Goal: Information Seeking & Learning: Check status

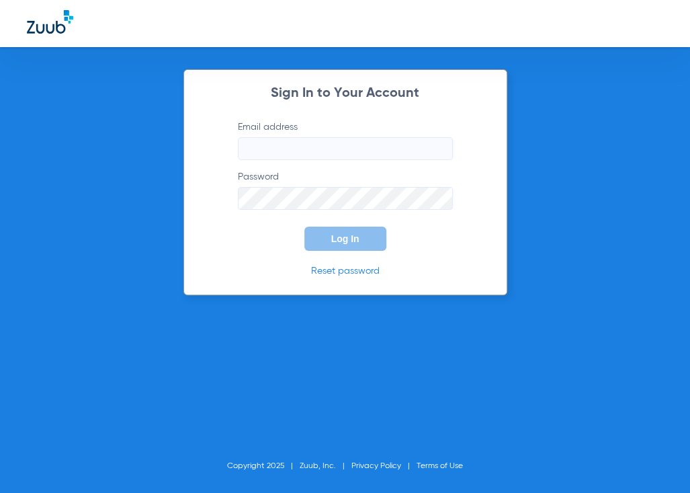
type input "[EMAIL_ADDRESS][DOMAIN_NAME]"
click at [328, 240] on button "Log In" at bounding box center [345, 238] width 82 height 24
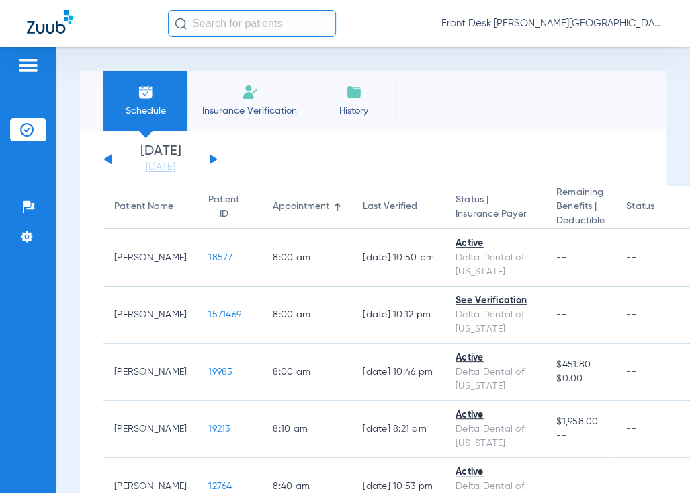
click at [217, 23] on input "text" at bounding box center [252, 23] width 168 height 27
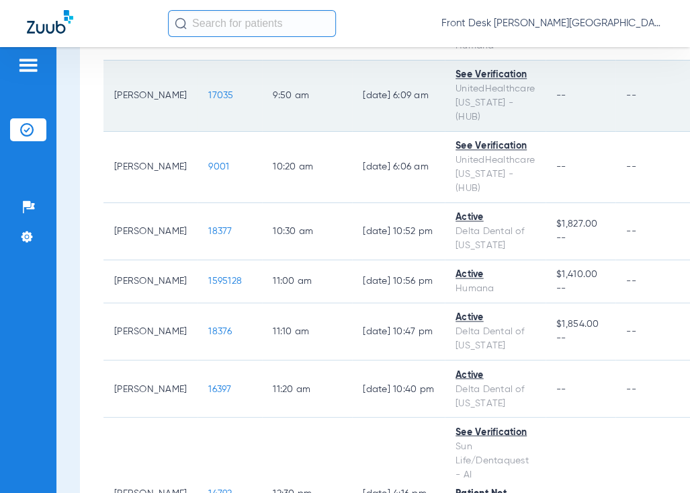
scroll to position [747, 0]
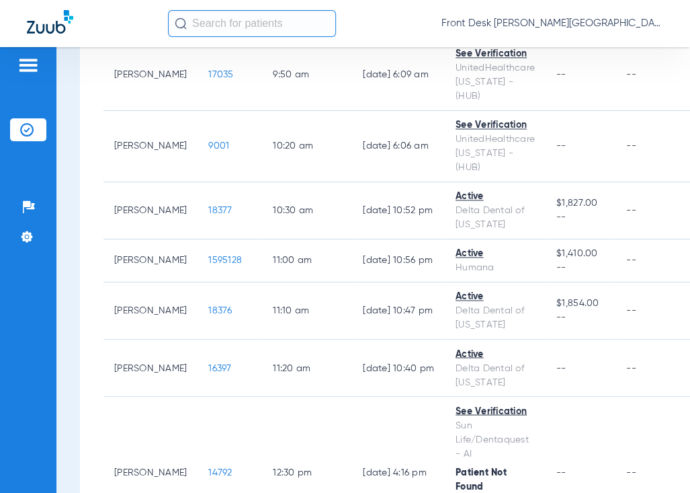
click at [235, 20] on input "text" at bounding box center [252, 23] width 168 height 27
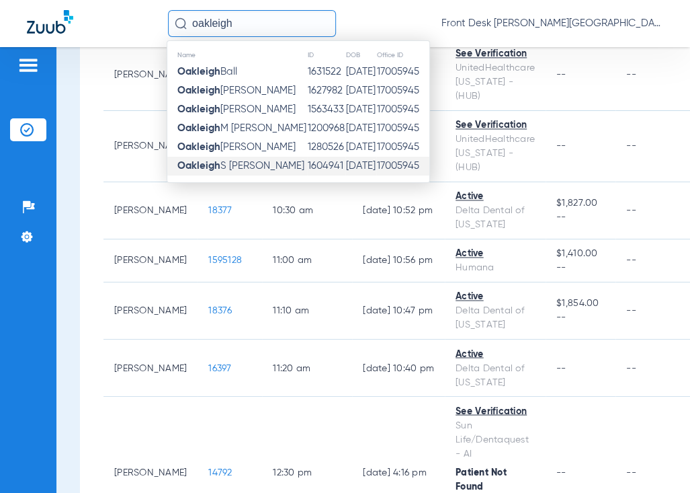
click at [232, 165] on span "Oakleigh S [PERSON_NAME]" at bounding box center [240, 166] width 127 height 10
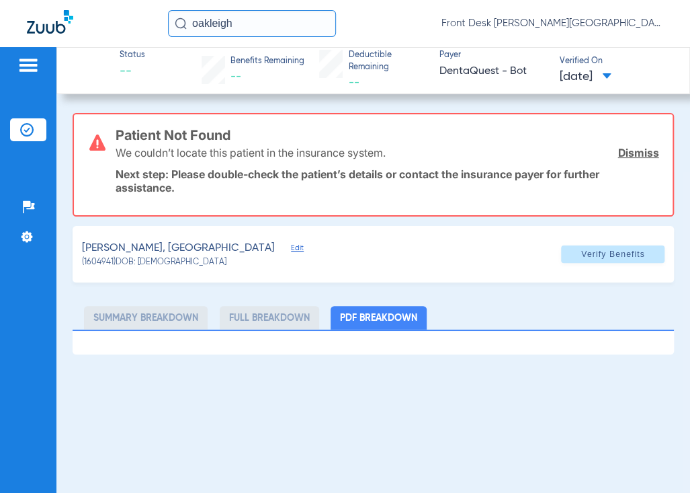
click at [268, 18] on input "oakleigh" at bounding box center [252, 23] width 168 height 27
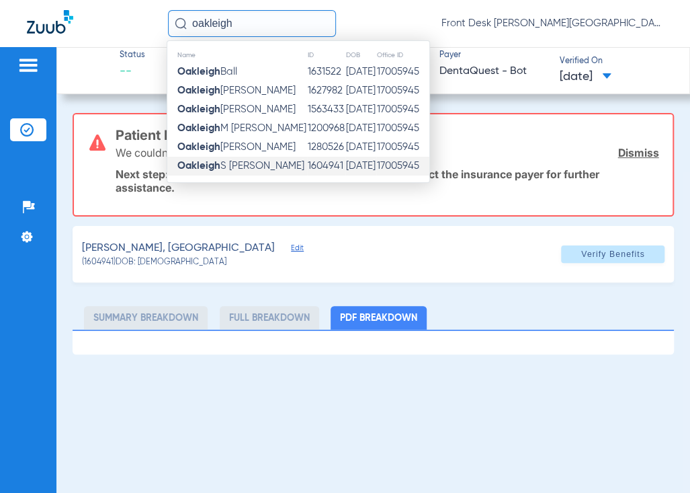
click at [231, 169] on span "Oakleigh S [PERSON_NAME]" at bounding box center [240, 166] width 127 height 10
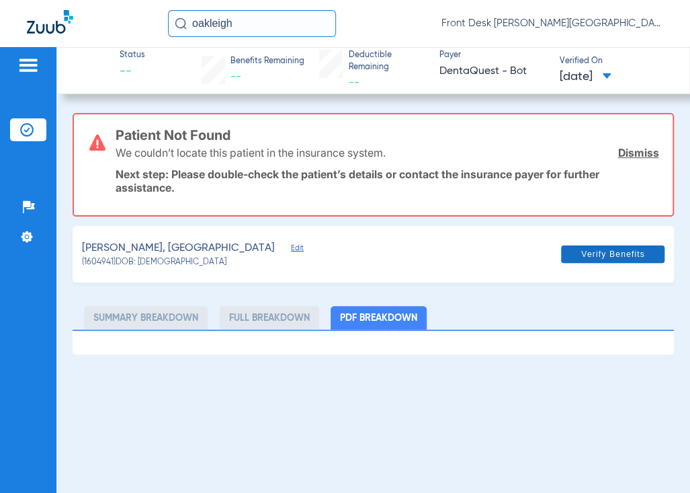
click at [631, 155] on link "Dismiss" at bounding box center [638, 152] width 41 height 13
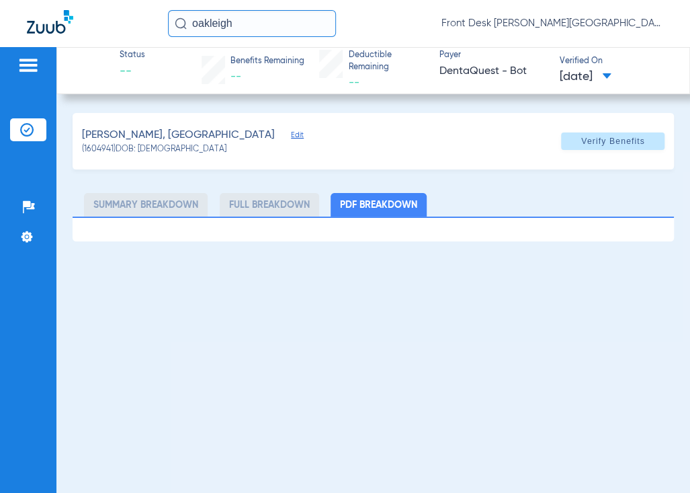
click at [262, 20] on input "oakleigh" at bounding box center [252, 23] width 168 height 27
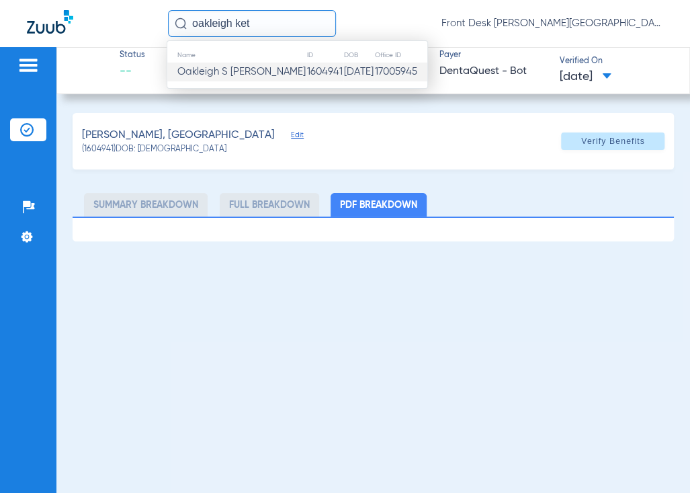
type input "oakleigh ket"
click at [343, 77] on td "[DATE]" at bounding box center [358, 71] width 31 height 19
